Goal: Find specific page/section: Find specific page/section

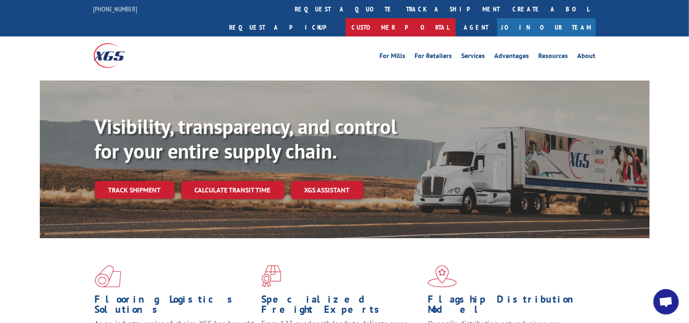
scroll to position [30, 0]
click at [456, 18] on link "Customer Portal" at bounding box center [401, 27] width 110 height 18
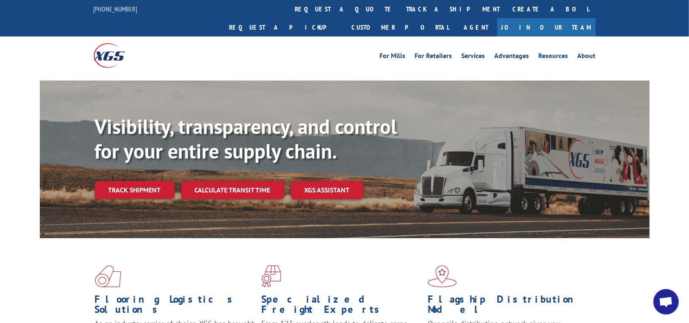
scroll to position [30, 0]
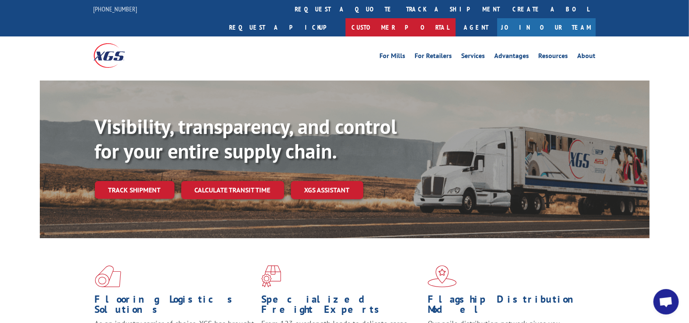
click at [456, 18] on link "Customer Portal" at bounding box center [401, 27] width 110 height 18
